Goal: Task Accomplishment & Management: Use online tool/utility

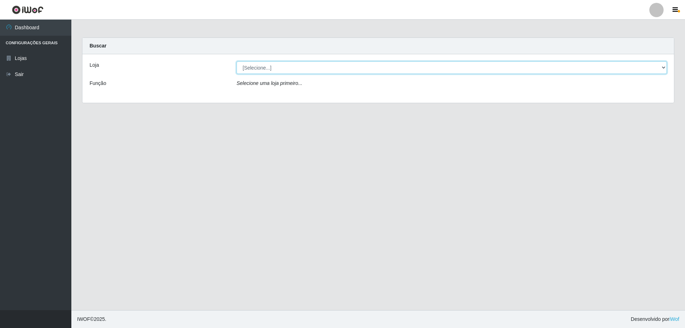
click at [353, 69] on select "[Selecione...] SuperShow Bis - Avenida 6 SuperShow [GEOGRAPHIC_DATA]" at bounding box center [451, 67] width 430 height 12
select select "60"
click at [236, 61] on select "[Selecione...] SuperShow Bis - Avenida 6 SuperShow [GEOGRAPHIC_DATA]" at bounding box center [451, 67] width 430 height 12
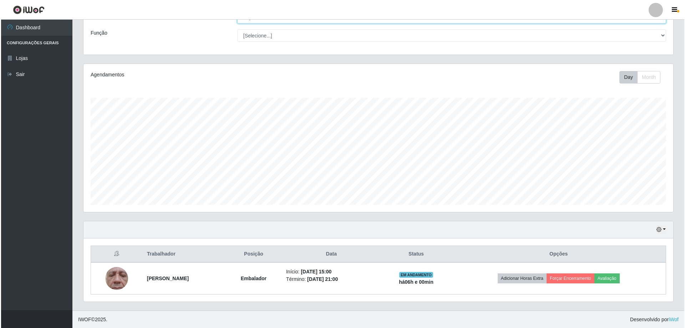
scroll to position [51, 0]
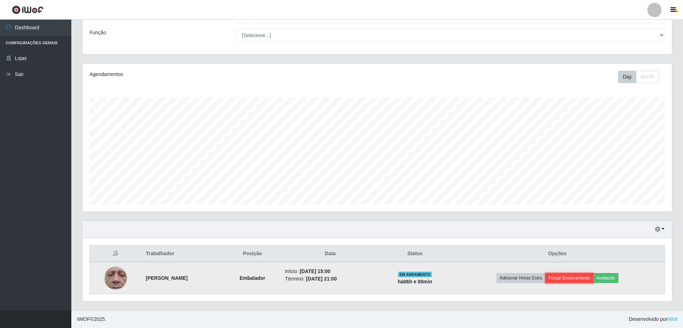
click at [569, 278] on button "Forçar Encerramento" at bounding box center [569, 278] width 48 height 10
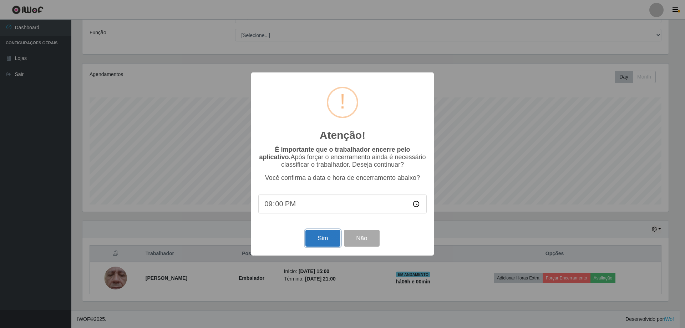
click at [311, 234] on button "Sim" at bounding box center [322, 238] width 35 height 17
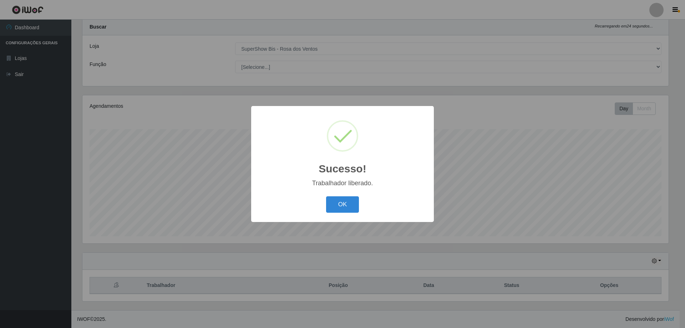
click at [354, 193] on div "Sucesso! × Trabalhador liberado. OK Cancel" at bounding box center [342, 164] width 183 height 116
click at [323, 199] on div "OK Cancel" at bounding box center [342, 204] width 168 height 20
click at [372, 220] on div "Sucesso! × Trabalhador liberado. OK Cancel" at bounding box center [342, 164] width 183 height 116
click at [368, 219] on div "Sucesso! × Trabalhador liberado. OK Cancel" at bounding box center [342, 164] width 183 height 116
click at [326, 199] on button "OK" at bounding box center [342, 204] width 33 height 17
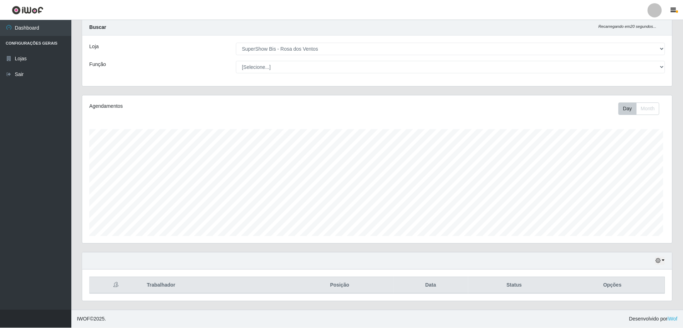
scroll to position [148, 589]
